Goal: Information Seeking & Learning: Learn about a topic

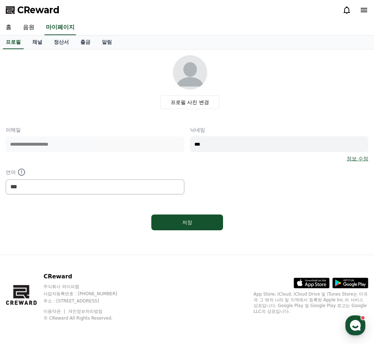
select select "**********"
click at [24, 27] on link "음원" at bounding box center [28, 27] width 23 height 15
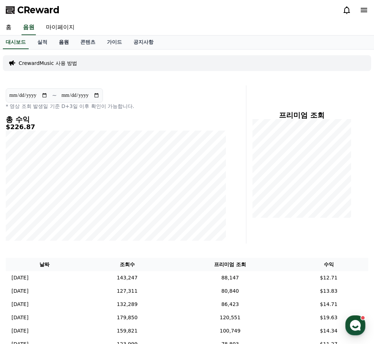
click at [69, 47] on link "음원" at bounding box center [63, 42] width 21 height 14
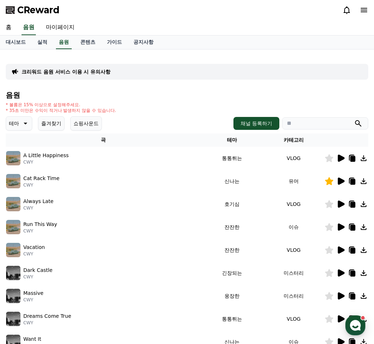
click at [193, 91] on h4 "음원" at bounding box center [187, 95] width 362 height 8
click at [344, 182] on icon at bounding box center [340, 181] width 9 height 9
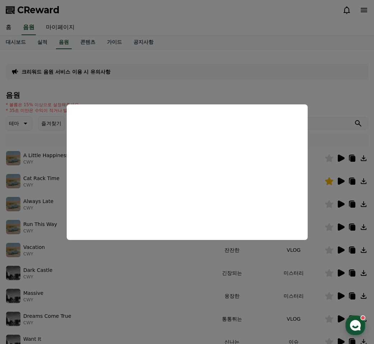
click at [132, 289] on button "close modal" at bounding box center [187, 172] width 374 height 344
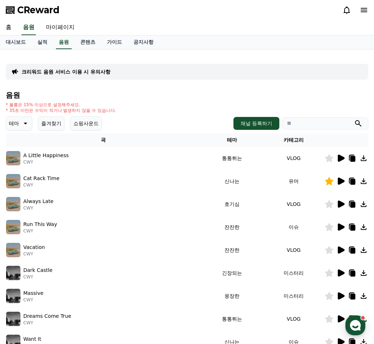
drag, startPoint x: 340, startPoint y: 181, endPoint x: 337, endPoint y: 148, distance: 32.4
click at [340, 175] on td at bounding box center [346, 180] width 44 height 23
drag, startPoint x: 175, startPoint y: 260, endPoint x: 180, endPoint y: 256, distance: 6.5
click at [175, 260] on td "Vacation CWY" at bounding box center [103, 249] width 195 height 23
click at [340, 185] on icon at bounding box center [340, 181] width 9 height 9
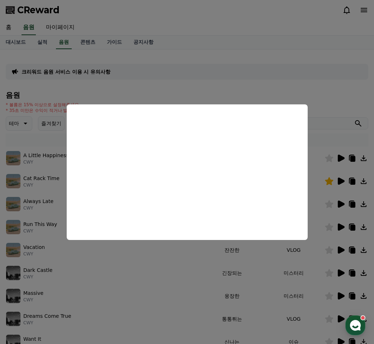
click at [162, 331] on button "close modal" at bounding box center [187, 172] width 374 height 344
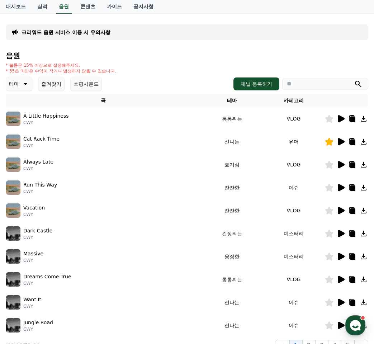
scroll to position [107, 0]
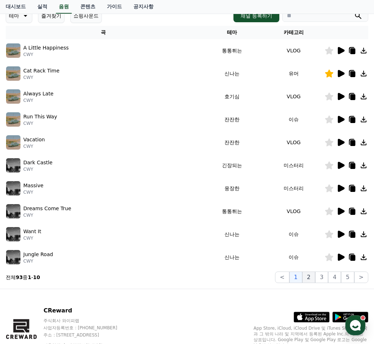
click at [312, 277] on button "2" at bounding box center [308, 276] width 13 height 11
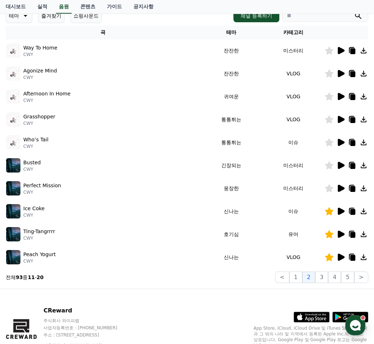
click at [342, 234] on icon at bounding box center [340, 233] width 7 height 7
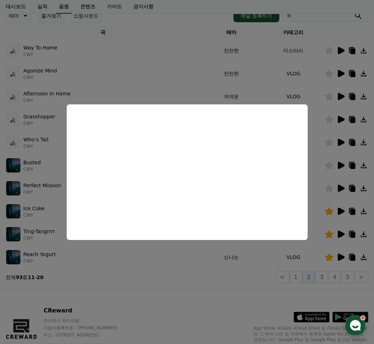
drag, startPoint x: 181, startPoint y: 289, endPoint x: 287, endPoint y: 269, distance: 107.9
click at [181, 289] on button "close modal" at bounding box center [187, 172] width 374 height 344
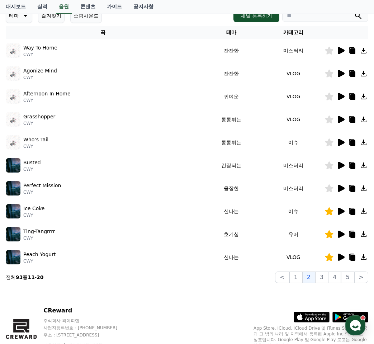
click at [354, 236] on icon at bounding box center [352, 235] width 5 height 6
